Goal: Information Seeking & Learning: Learn about a topic

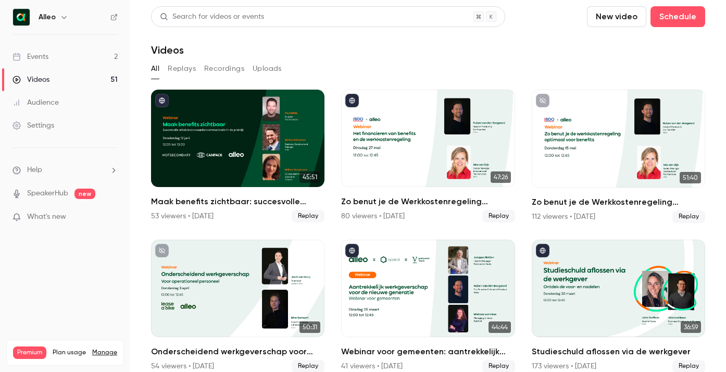
click at [59, 54] on link "Events 2" at bounding box center [65, 56] width 130 height 23
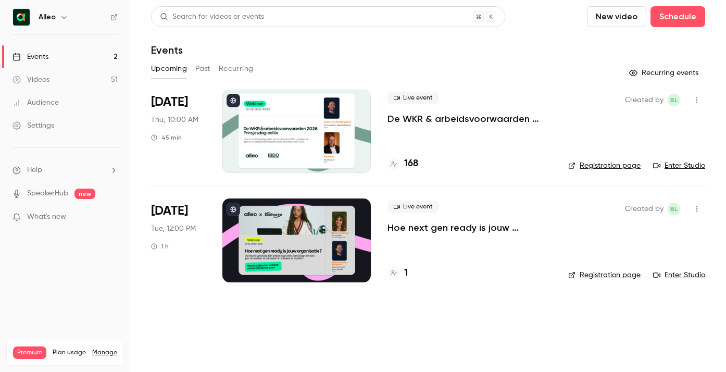
click at [441, 118] on p "De WKR & arbeidsvoorwaarden 2026 - [DATE] editie" at bounding box center [470, 119] width 164 height 13
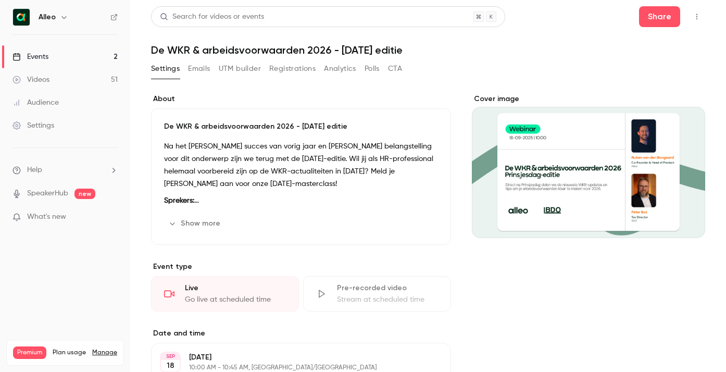
click at [182, 220] on button "Show more" at bounding box center [195, 223] width 63 height 17
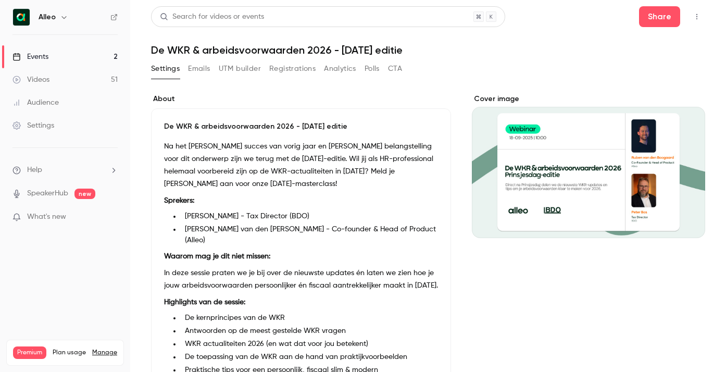
click at [296, 62] on button "Registrations" at bounding box center [292, 68] width 46 height 17
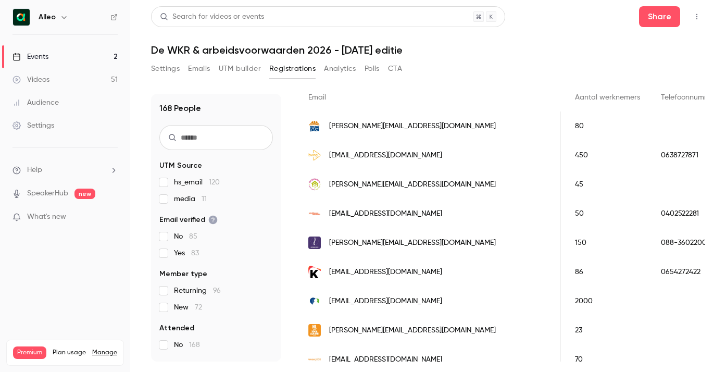
scroll to position [286, 0]
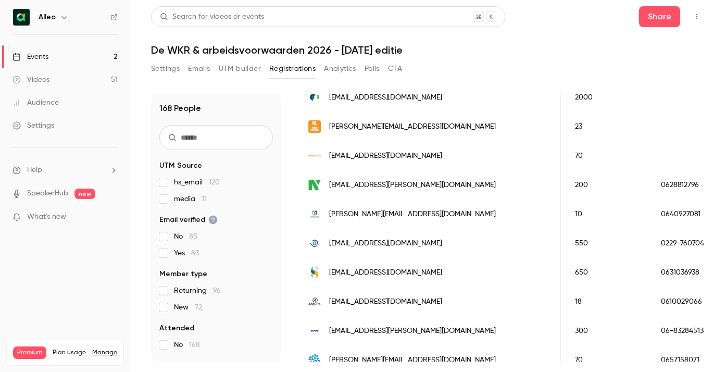
click at [171, 73] on button "Settings" at bounding box center [165, 68] width 29 height 17
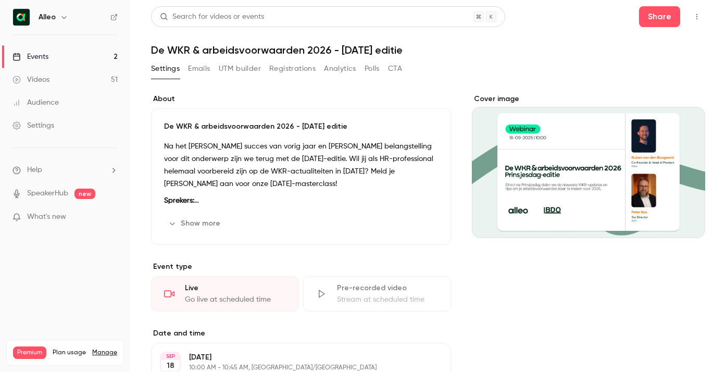
click at [44, 59] on div "Events" at bounding box center [31, 57] width 36 height 10
